Goal: Transaction & Acquisition: Book appointment/travel/reservation

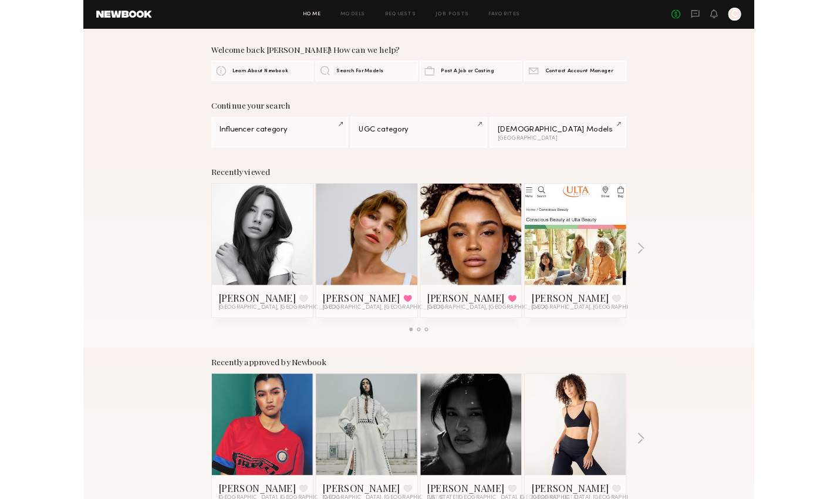
scroll to position [111, 0]
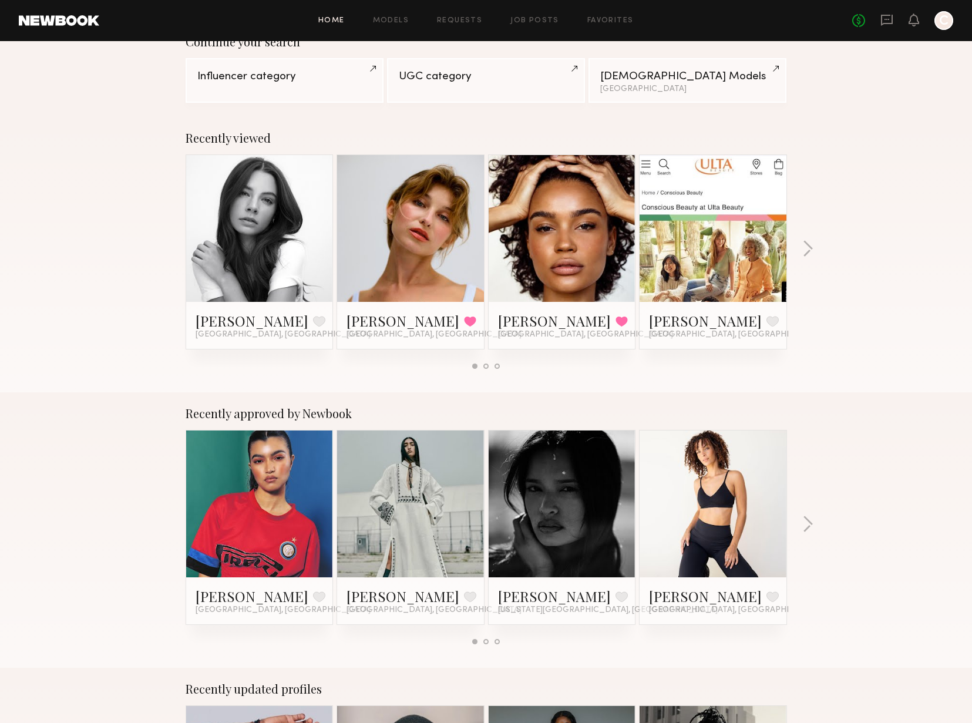
click at [423, 502] on link at bounding box center [411, 503] width 72 height 147
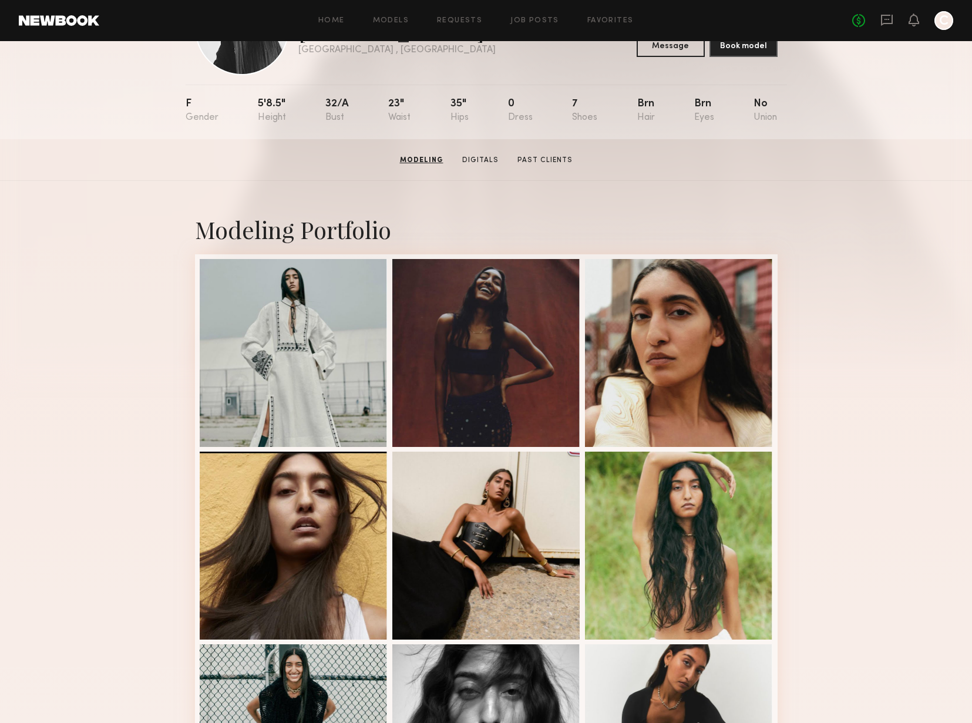
scroll to position [84, 0]
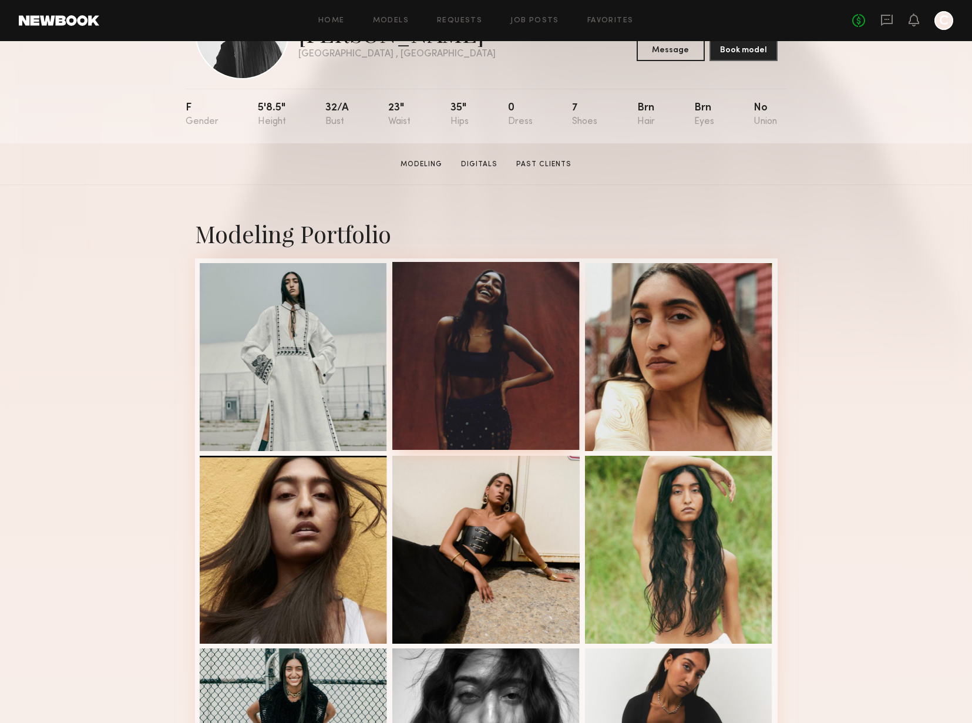
click at [531, 348] on div at bounding box center [486, 356] width 188 height 188
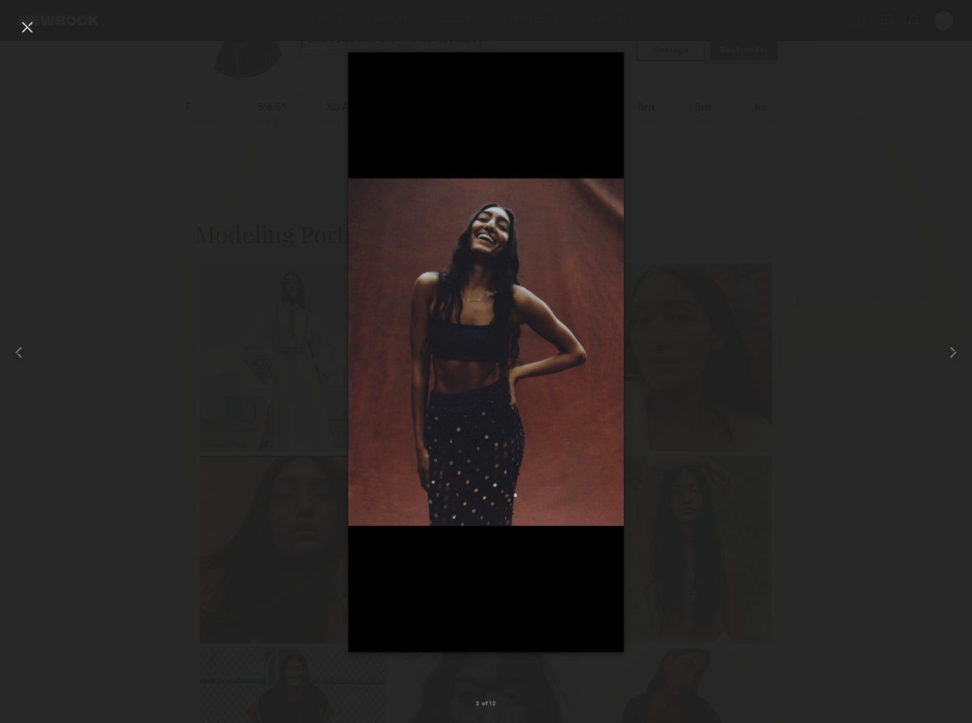
click at [22, 25] on div at bounding box center [27, 27] width 19 height 19
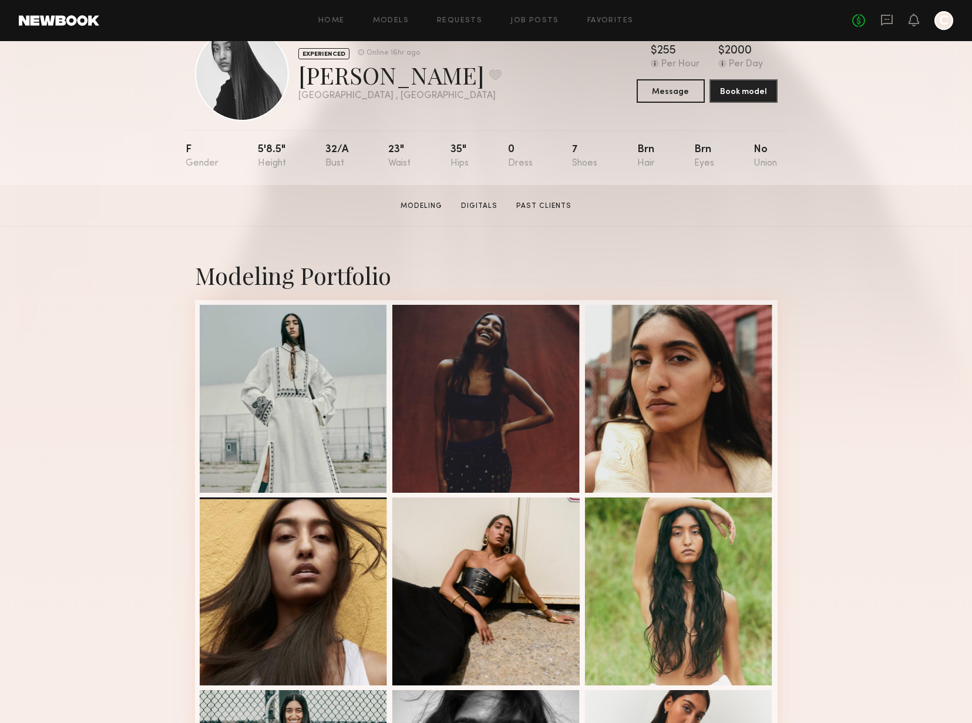
scroll to position [0, 0]
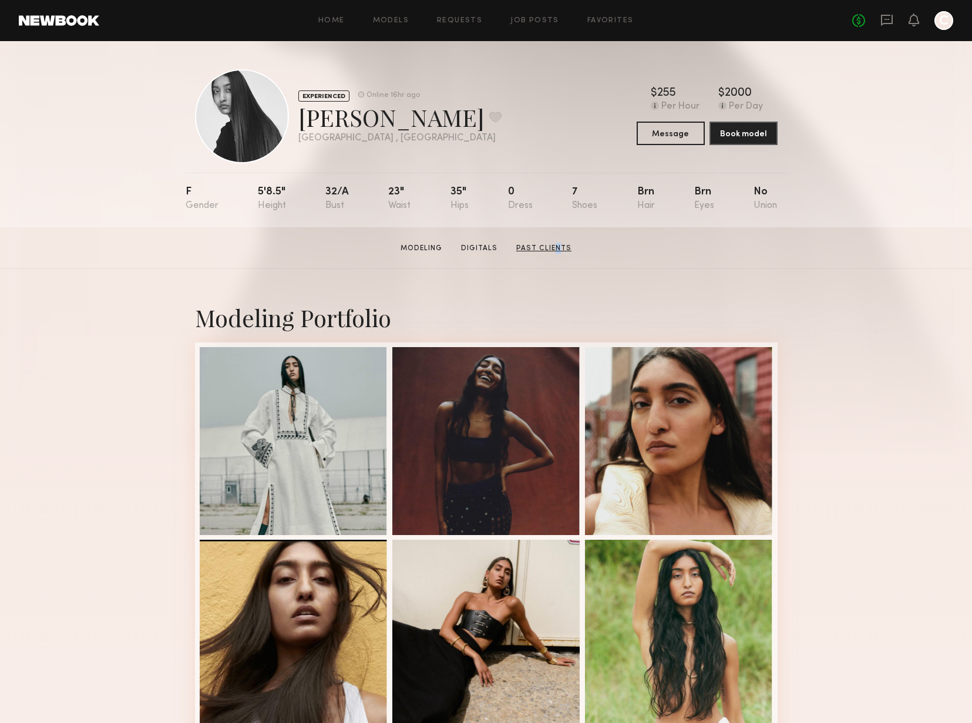
click at [551, 243] on link "Past Clients" at bounding box center [543, 248] width 65 height 11
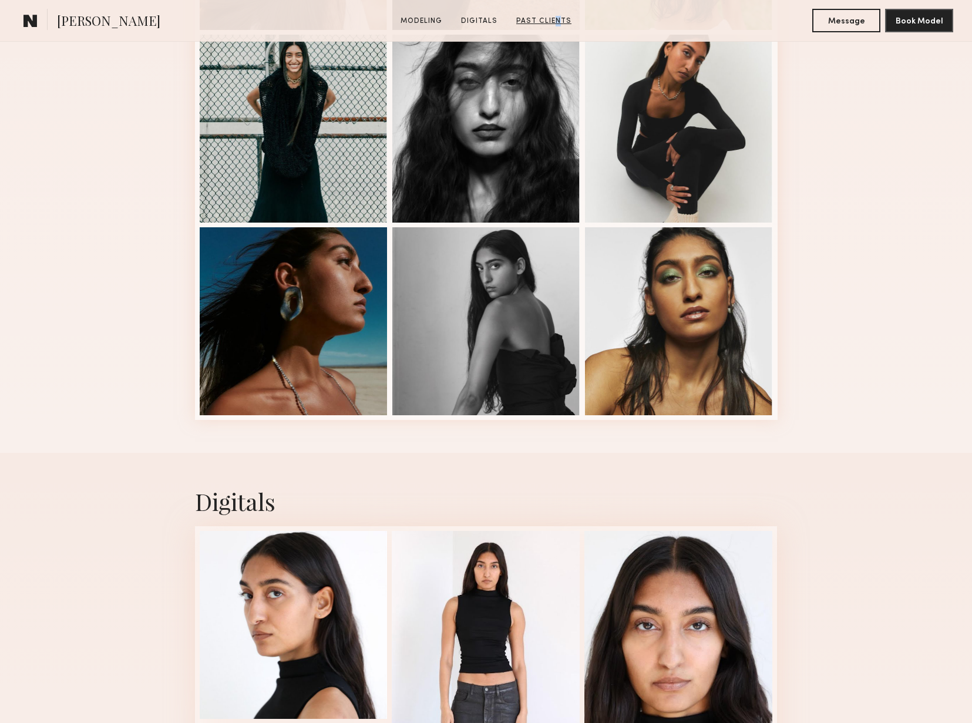
scroll to position [1543, 0]
